Goal: Task Accomplishment & Management: Complete application form

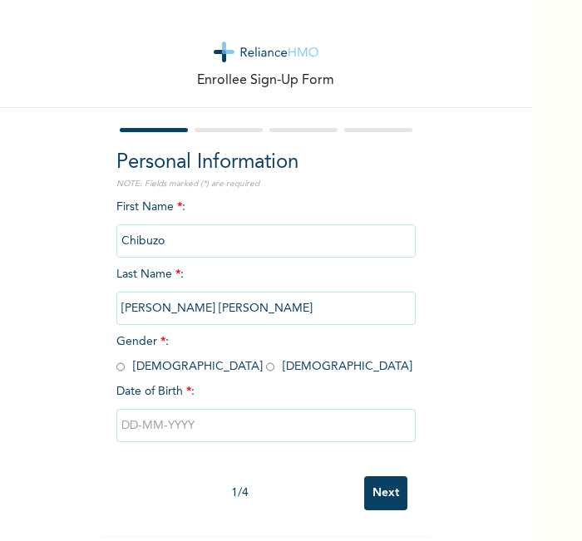
click at [116, 367] on input "radio" at bounding box center [120, 367] width 8 height 16
radio input "true"
click at [263, 430] on input "text" at bounding box center [265, 425] width 299 height 33
select select "8"
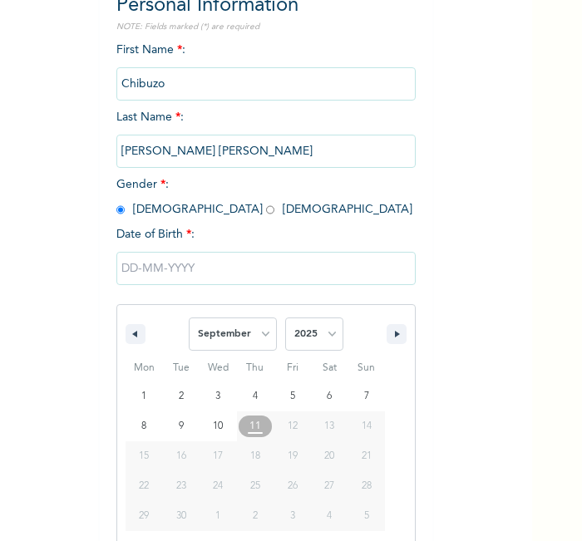
scroll to position [178, 0]
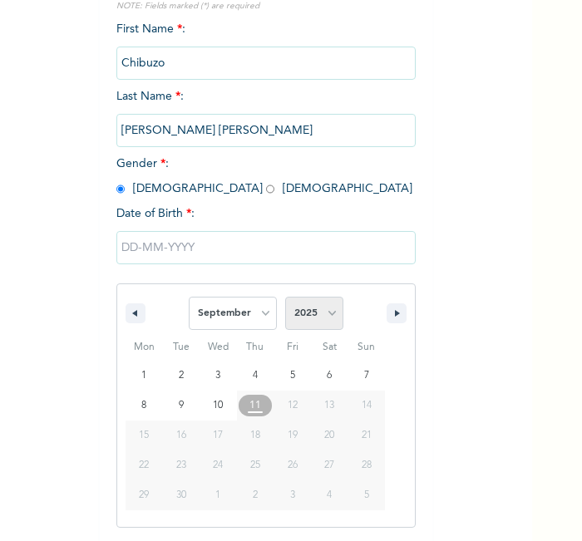
click at [328, 320] on select "2025 2024 2023 2022 2021 2020 2019 2018 2017 2016 2015 2014 2013 2012 2011 2010…" at bounding box center [314, 313] width 58 height 33
select select "1991"
click at [285, 297] on select "2025 2024 2023 2022 2021 2020 2019 2018 2017 2016 2015 2014 2013 2012 2011 2010…" at bounding box center [314, 313] width 58 height 33
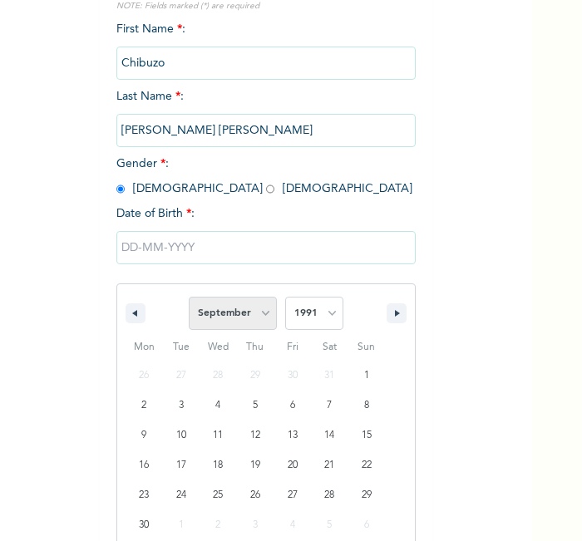
click at [221, 317] on select "January February March April May June July August September October November De…" at bounding box center [233, 313] width 88 height 33
select select "11"
click at [189, 297] on select "January February March April May June July August September October November De…" at bounding box center [233, 313] width 88 height 33
type input "[DATE]"
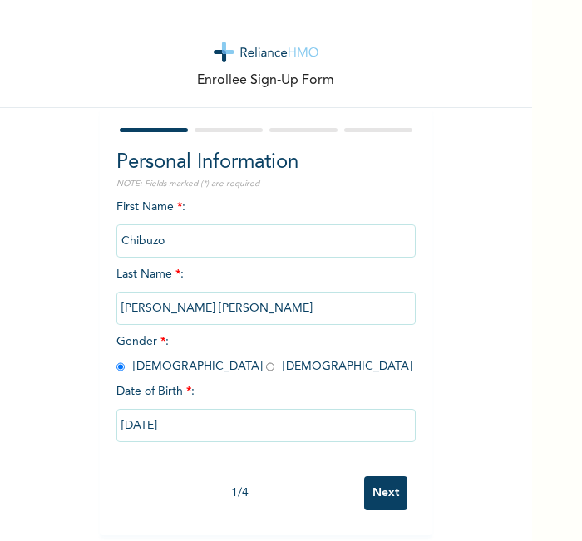
click at [378, 477] on input "Next" at bounding box center [385, 494] width 43 height 34
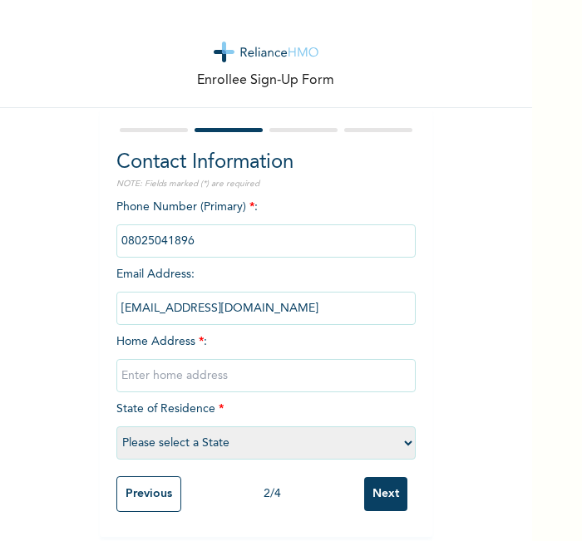
click at [243, 363] on input "text" at bounding box center [265, 375] width 299 height 33
type input "l"
select select "25"
click at [383, 491] on input "Next" at bounding box center [385, 494] width 43 height 34
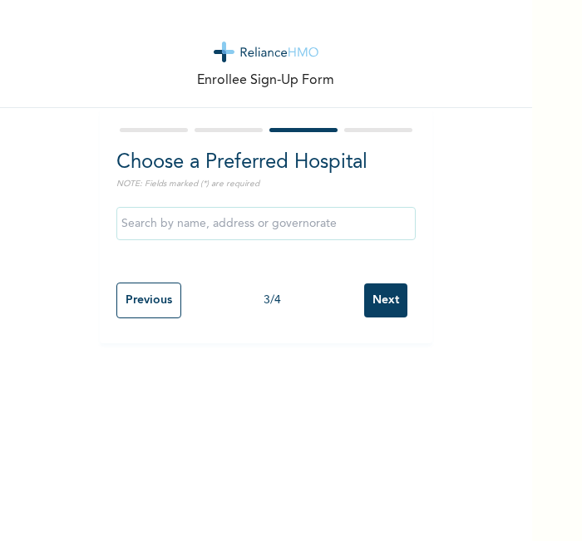
click at [364, 309] on input "Next" at bounding box center [385, 301] width 43 height 34
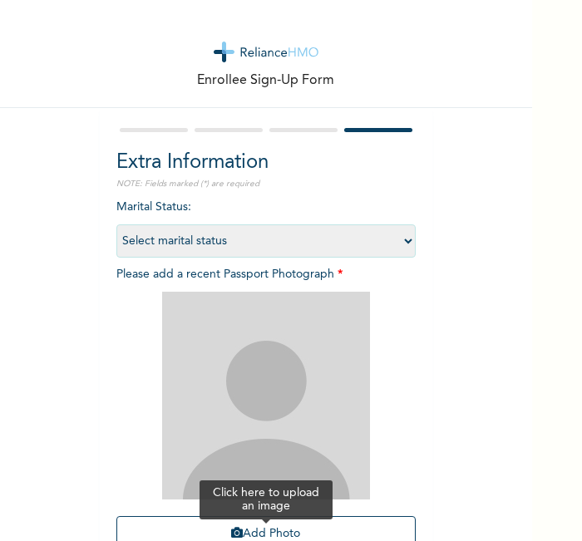
click at [303, 526] on button "Add Photo" at bounding box center [265, 535] width 299 height 36
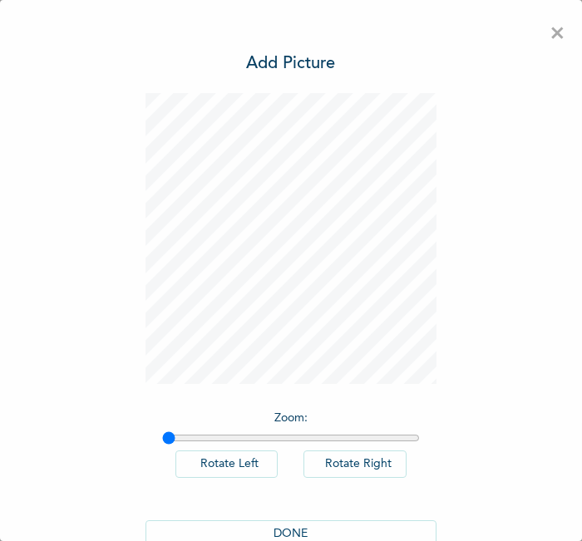
click at [292, 521] on button "DONE" at bounding box center [291, 534] width 291 height 27
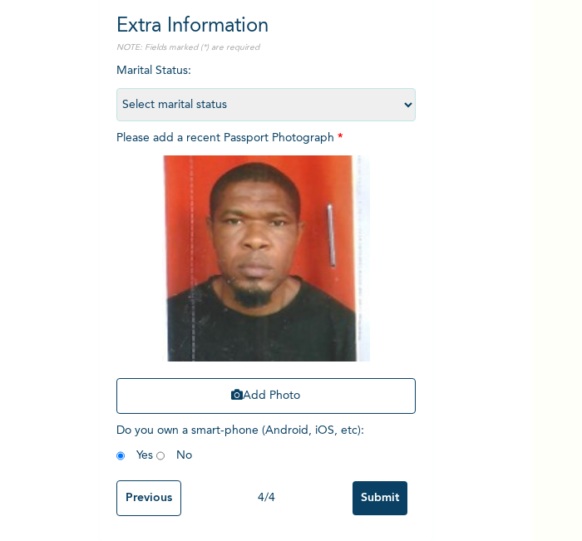
scroll to position [151, 0]
drag, startPoint x: 359, startPoint y: 512, endPoint x: 364, endPoint y: 497, distance: 15.0
click at [364, 497] on div "Extra Information NOTE: Fields marked (*) are required Marital Status : Select …" at bounding box center [266, 257] width 333 height 570
click at [364, 497] on input "Submit" at bounding box center [380, 499] width 55 height 34
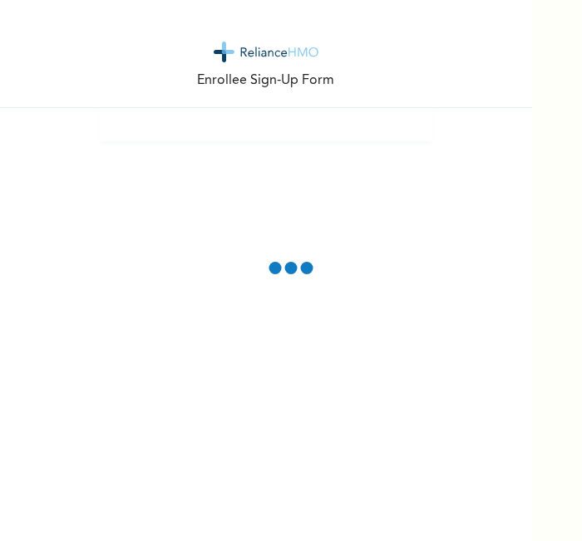
scroll to position [0, 0]
